Goal: Use online tool/utility

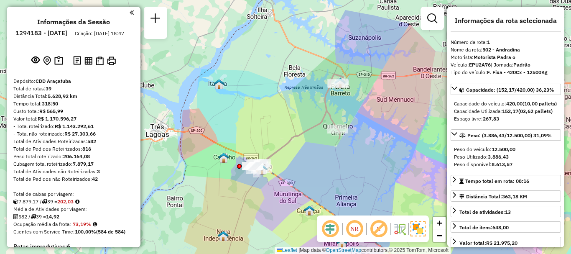
select select "**********"
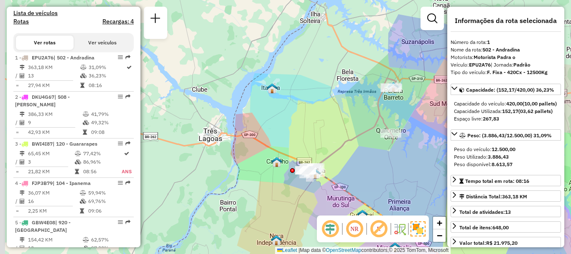
drag, startPoint x: 239, startPoint y: 136, endPoint x: 297, endPoint y: 135, distance: 57.7
click at [318, 142] on div "Janela de atendimento Grade de atendimento Capacidade Transportadoras Veículos …" at bounding box center [285, 127] width 571 height 254
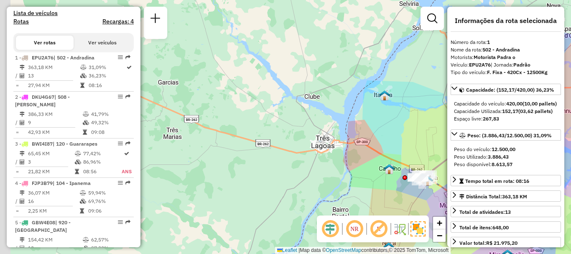
drag, startPoint x: 248, startPoint y: 125, endPoint x: 313, endPoint y: 125, distance: 65.2
click at [316, 126] on div "Janela de atendimento Grade de atendimento Capacidade Transportadoras Veículos …" at bounding box center [285, 127] width 571 height 254
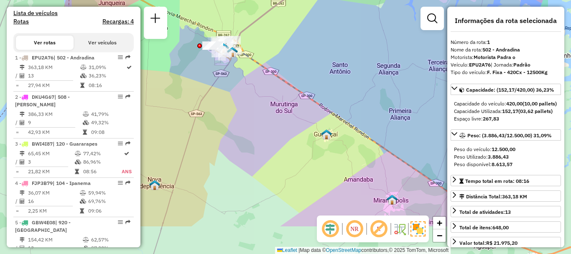
drag, startPoint x: 316, startPoint y: 136, endPoint x: 292, endPoint y: 104, distance: 40.3
click at [291, 105] on div "Janela de atendimento Grade de atendimento Capacidade Transportadoras Veículos …" at bounding box center [285, 127] width 571 height 254
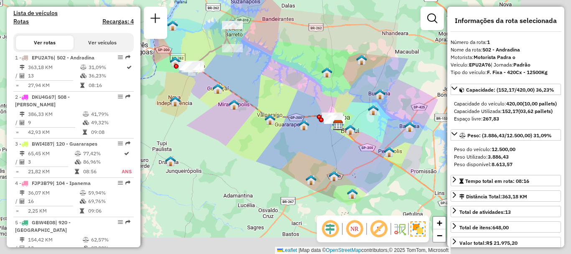
drag, startPoint x: 375, startPoint y: 160, endPoint x: 294, endPoint y: 130, distance: 86.5
click at [262, 128] on div "Janela de atendimento Grade de atendimento Capacidade Transportadoras Veículos …" at bounding box center [285, 127] width 571 height 254
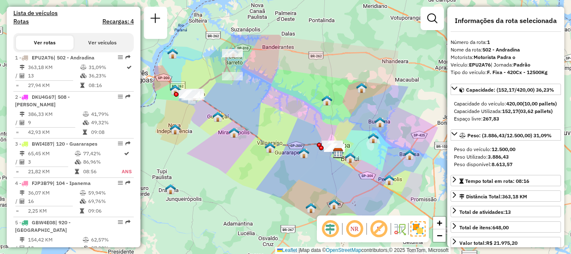
drag, startPoint x: 321, startPoint y: 106, endPoint x: 285, endPoint y: 166, distance: 70.7
click at [285, 166] on div "Janela de atendimento Grade de atendimento Capacidade Transportadoras Veículos …" at bounding box center [285, 127] width 571 height 254
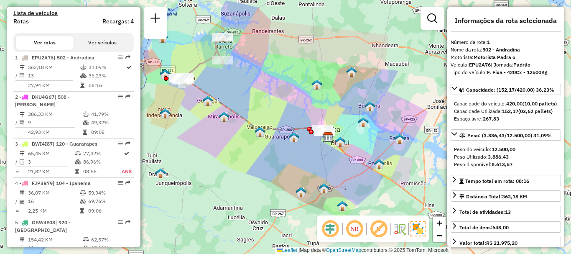
drag, startPoint x: 353, startPoint y: 183, endPoint x: 342, endPoint y: 122, distance: 61.6
click at [345, 122] on div "Janela de atendimento Grade de atendimento Capacidade Transportadoras Veículos …" at bounding box center [285, 127] width 571 height 254
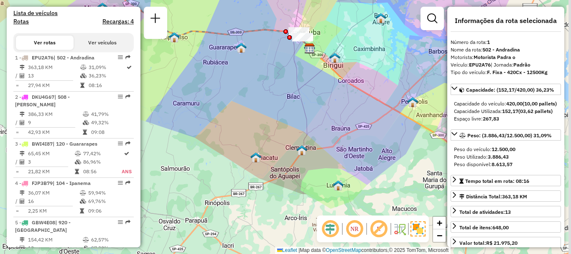
drag, startPoint x: 388, startPoint y: 175, endPoint x: 358, endPoint y: 180, distance: 30.9
click at [358, 181] on div "Janela de atendimento Grade de atendimento Capacidade Transportadoras Veículos …" at bounding box center [285, 127] width 571 height 254
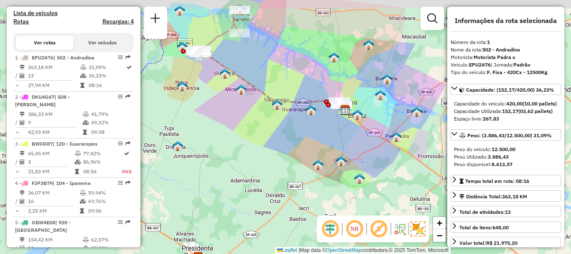
drag, startPoint x: 289, startPoint y: 143, endPoint x: 355, endPoint y: 174, distance: 73.0
click at [354, 174] on div "Janela de atendimento Grade de atendimento Capacidade Transportadoras Veículos …" at bounding box center [285, 127] width 571 height 254
